Goal: Download file/media

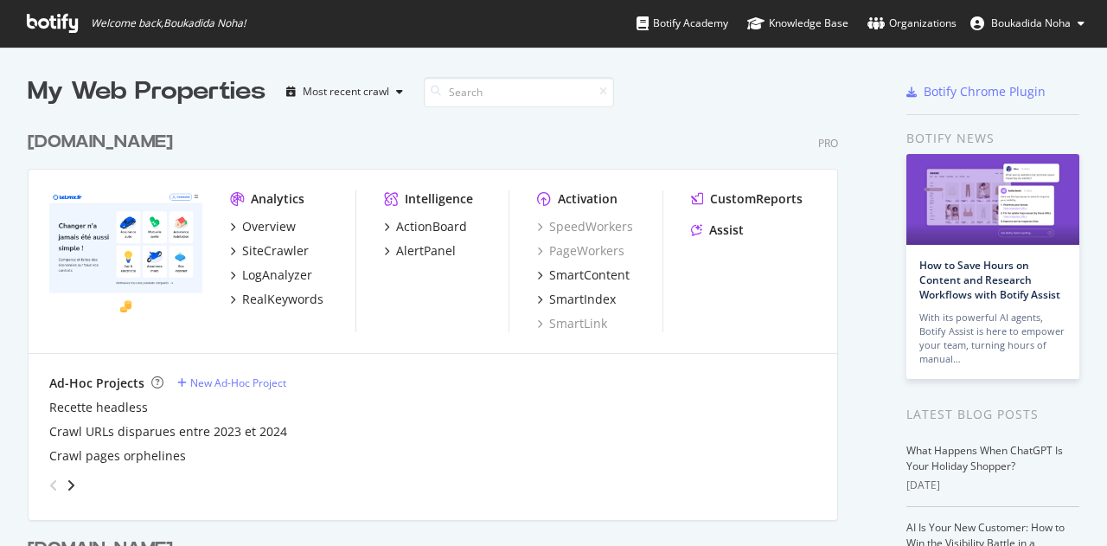
scroll to position [533, 1080]
click at [272, 249] on div "SiteCrawler" at bounding box center [275, 250] width 67 height 17
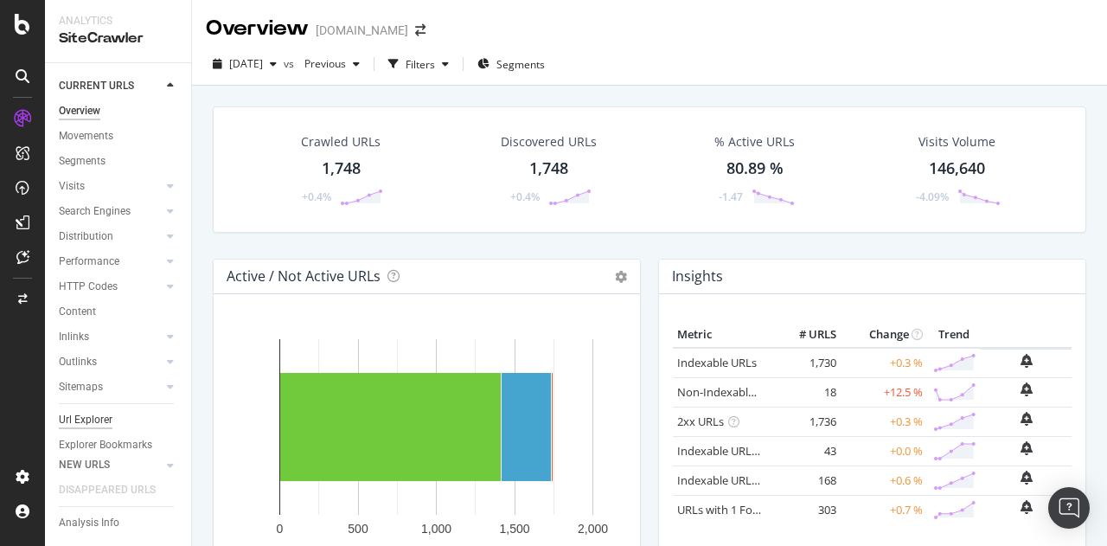
click at [92, 420] on div "Url Explorer" at bounding box center [86, 420] width 54 height 18
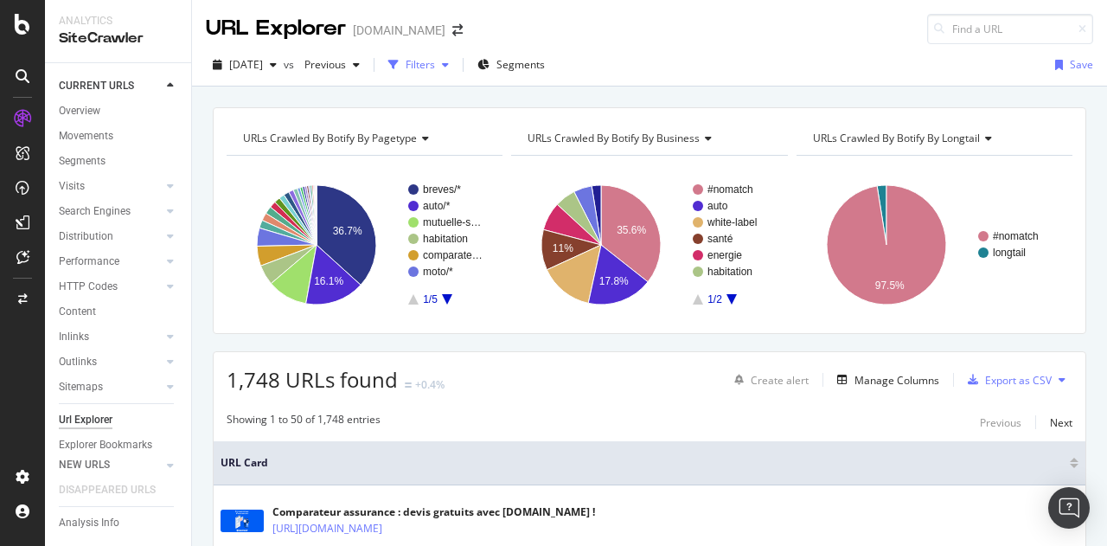
click at [435, 65] on div "Filters" at bounding box center [420, 64] width 29 height 15
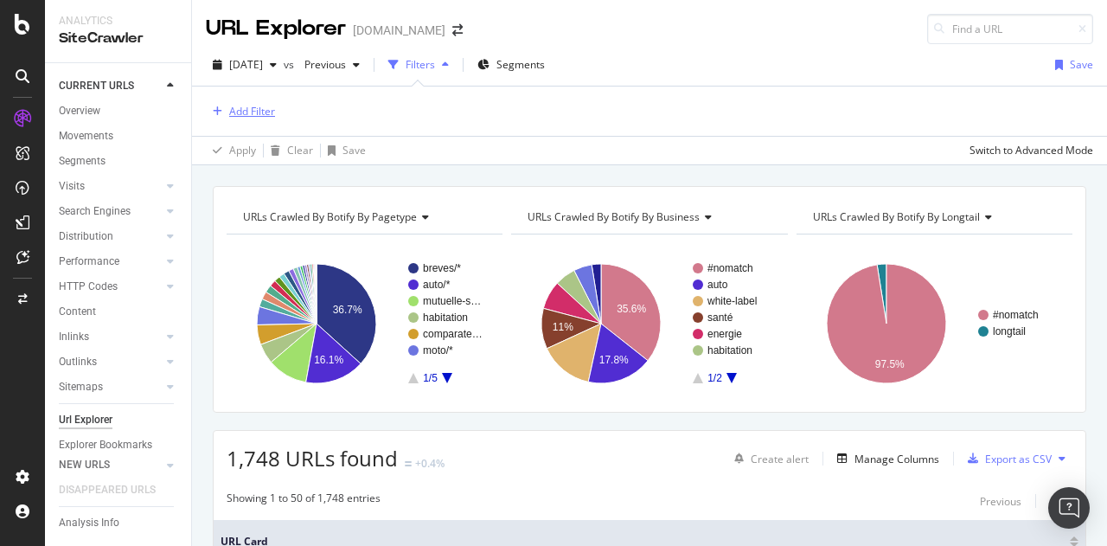
click at [251, 113] on div "Add Filter" at bounding box center [252, 111] width 46 height 15
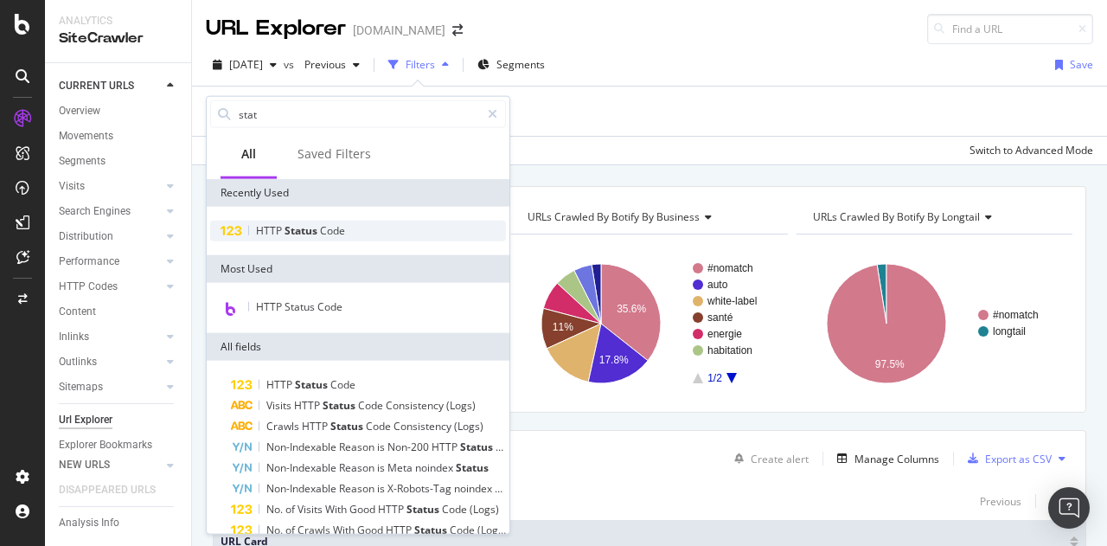
type input "stat"
click at [325, 230] on span "Code" at bounding box center [332, 230] width 25 height 15
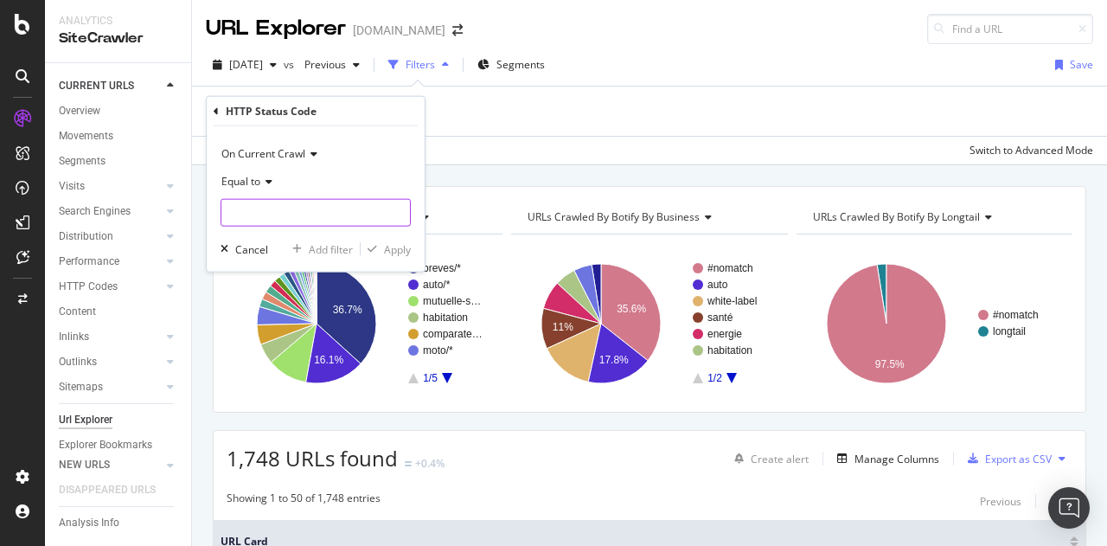
click at [280, 219] on input "number" at bounding box center [316, 213] width 190 height 28
type input "200"
click at [277, 233] on span "200" at bounding box center [289, 235] width 127 height 15
click at [393, 248] on div "Apply" at bounding box center [397, 248] width 27 height 15
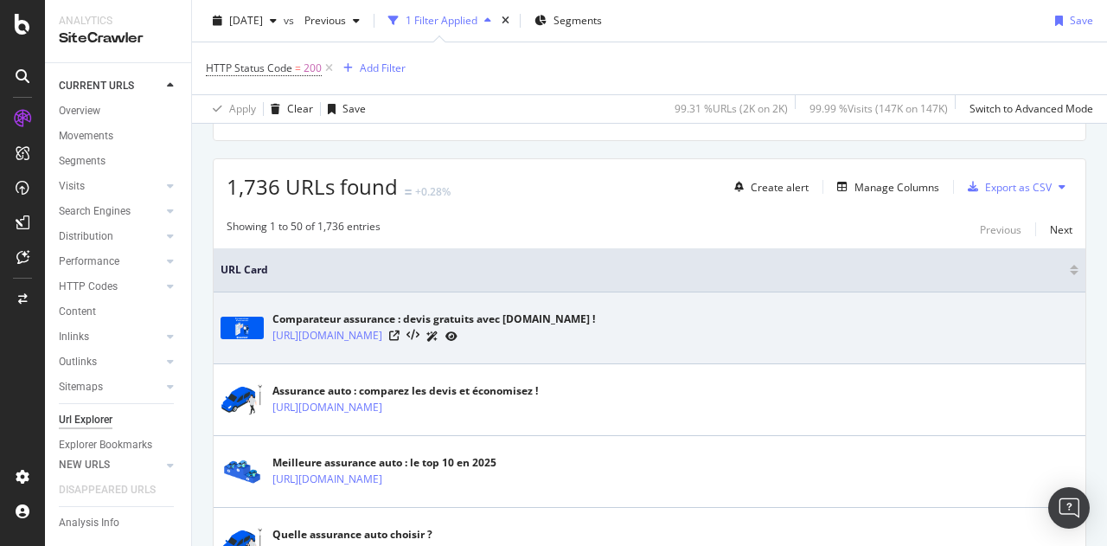
scroll to position [272, 0]
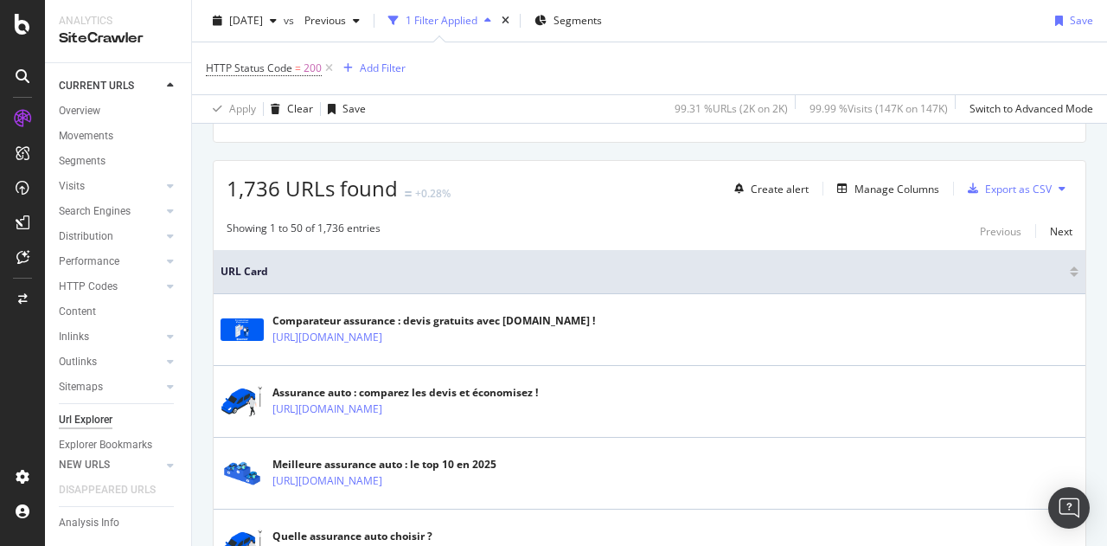
click at [1059, 191] on icon at bounding box center [1062, 188] width 7 height 10
click at [888, 221] on div "Showing 1 to 50 of 1,736 entries Previous Next" at bounding box center [650, 231] width 872 height 21
click at [985, 191] on div "Export as CSV" at bounding box center [1018, 189] width 67 height 15
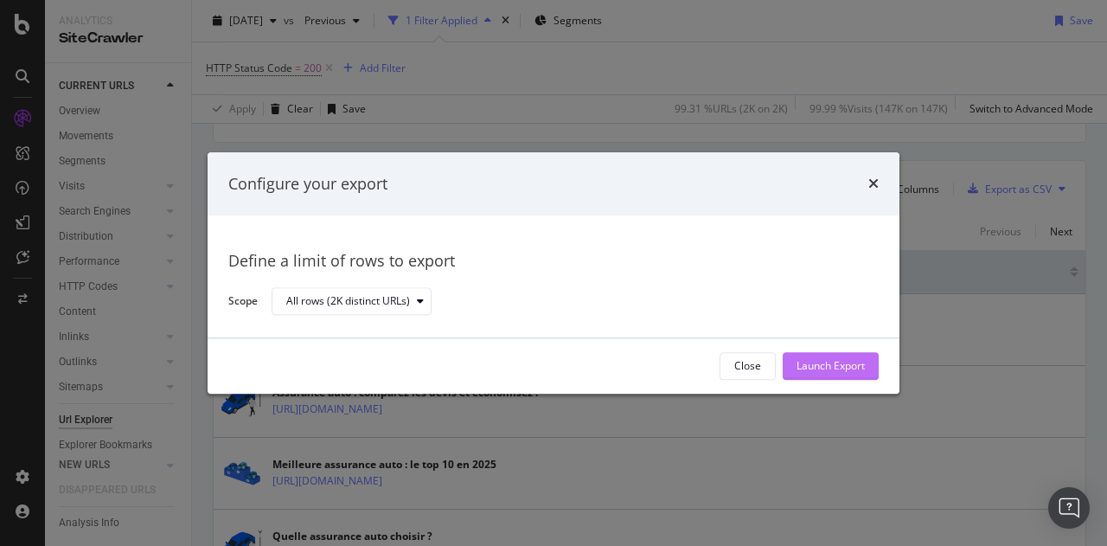
click at [844, 378] on div "Launch Export" at bounding box center [831, 366] width 68 height 26
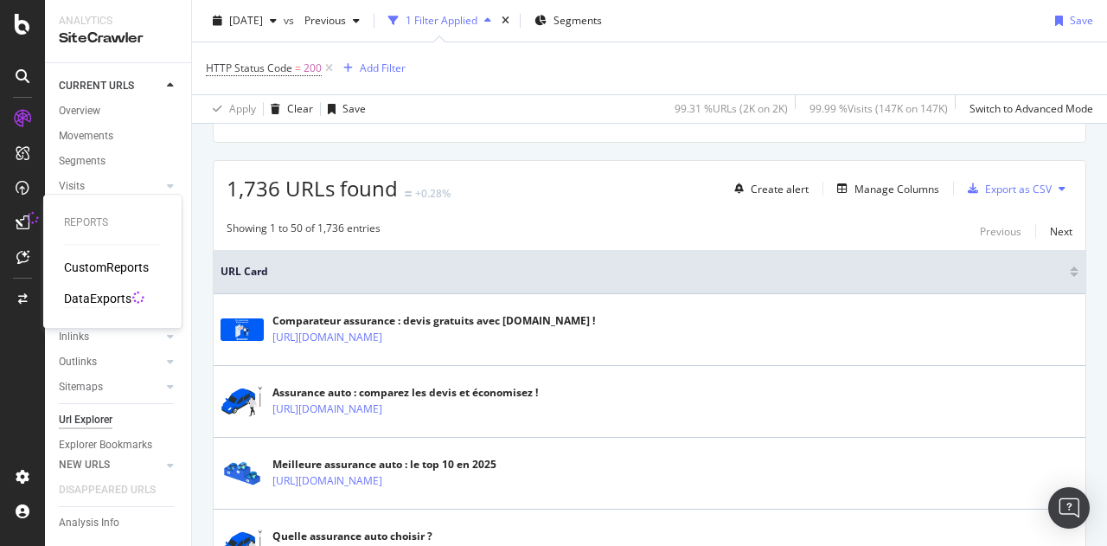
click at [102, 300] on div "DataExports" at bounding box center [97, 298] width 67 height 17
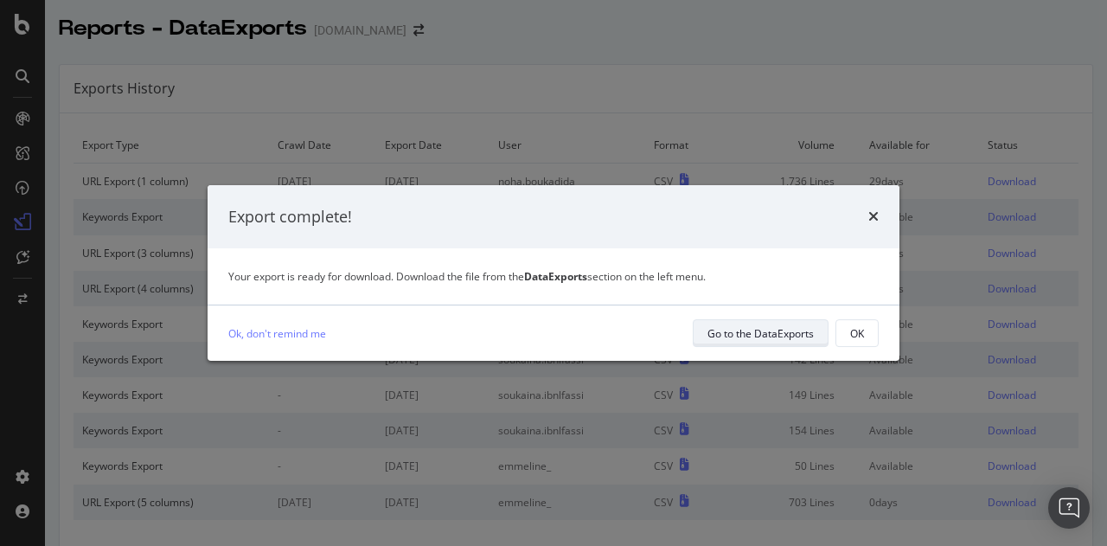
click at [798, 332] on div "Go to the DataExports" at bounding box center [761, 333] width 106 height 15
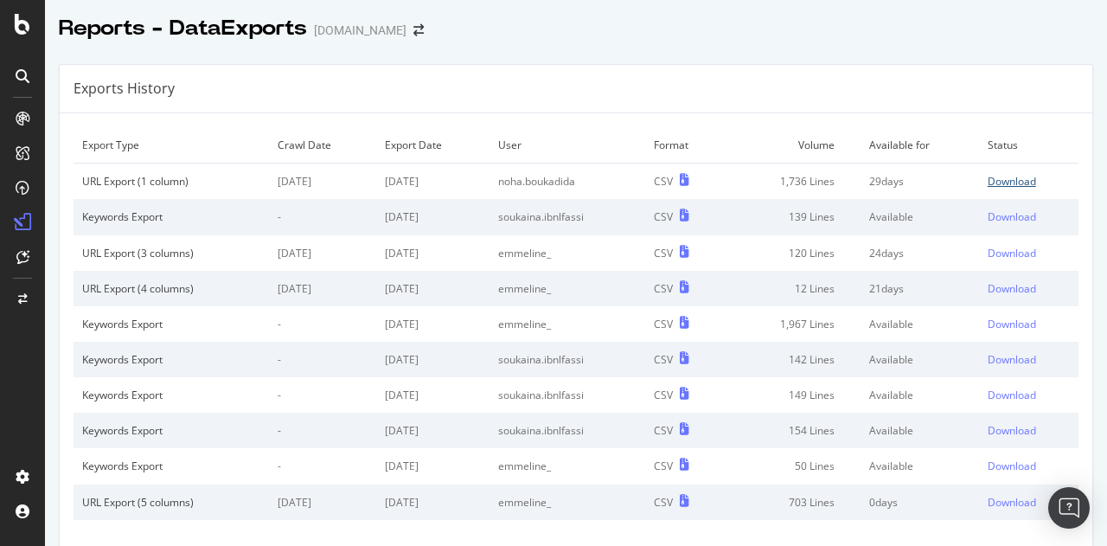
click at [998, 181] on div "Download" at bounding box center [1012, 181] width 48 height 15
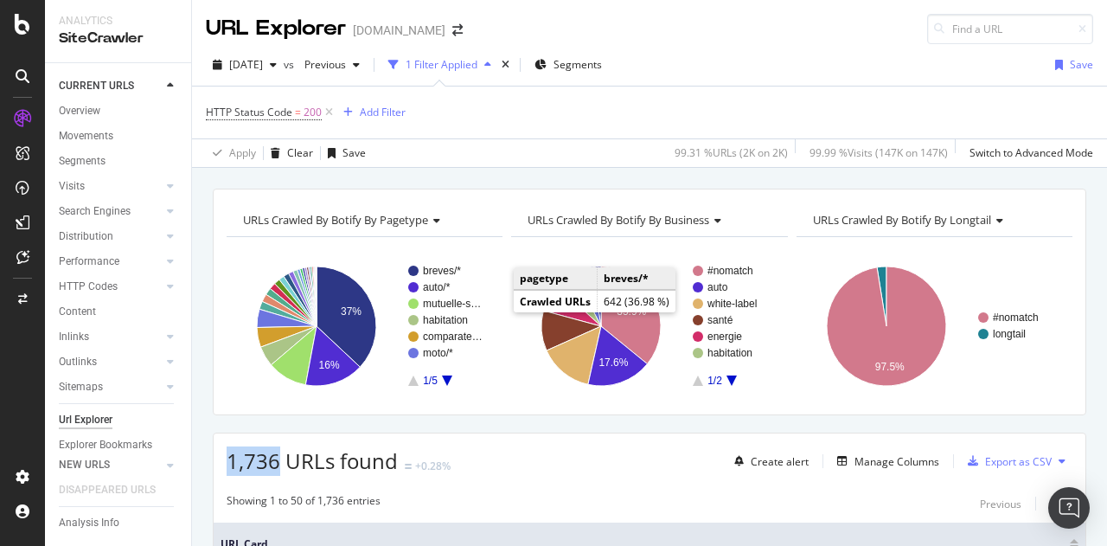
drag, startPoint x: 226, startPoint y: 458, endPoint x: 273, endPoint y: 454, distance: 47.7
click at [273, 454] on div "1,736 URLs found +0.28% Create alert Manage Columns Export as CSV" at bounding box center [650, 454] width 872 height 42
copy span "1,736"
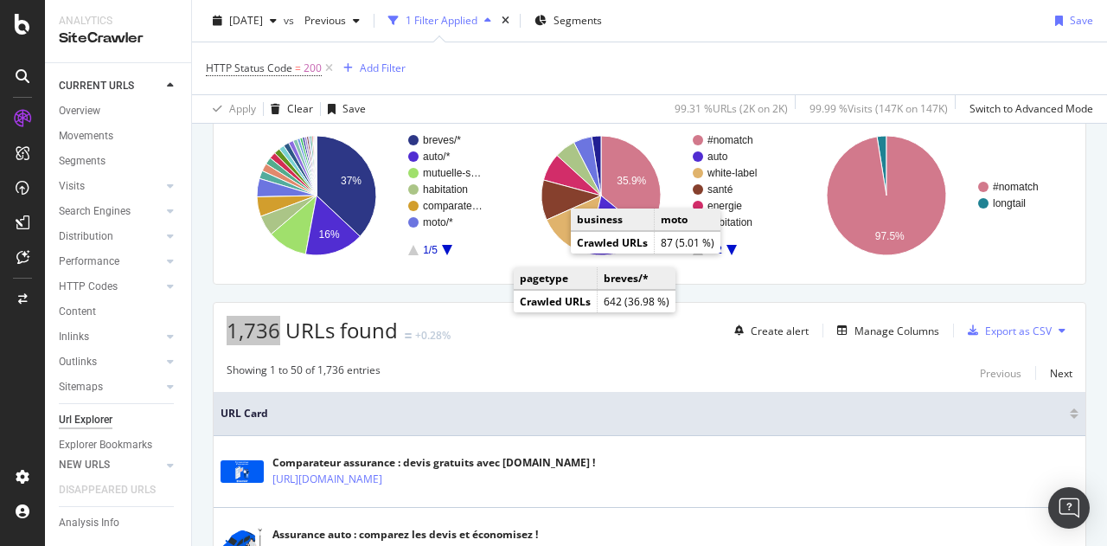
scroll to position [131, 0]
